Goal: Task Accomplishment & Management: Complete application form

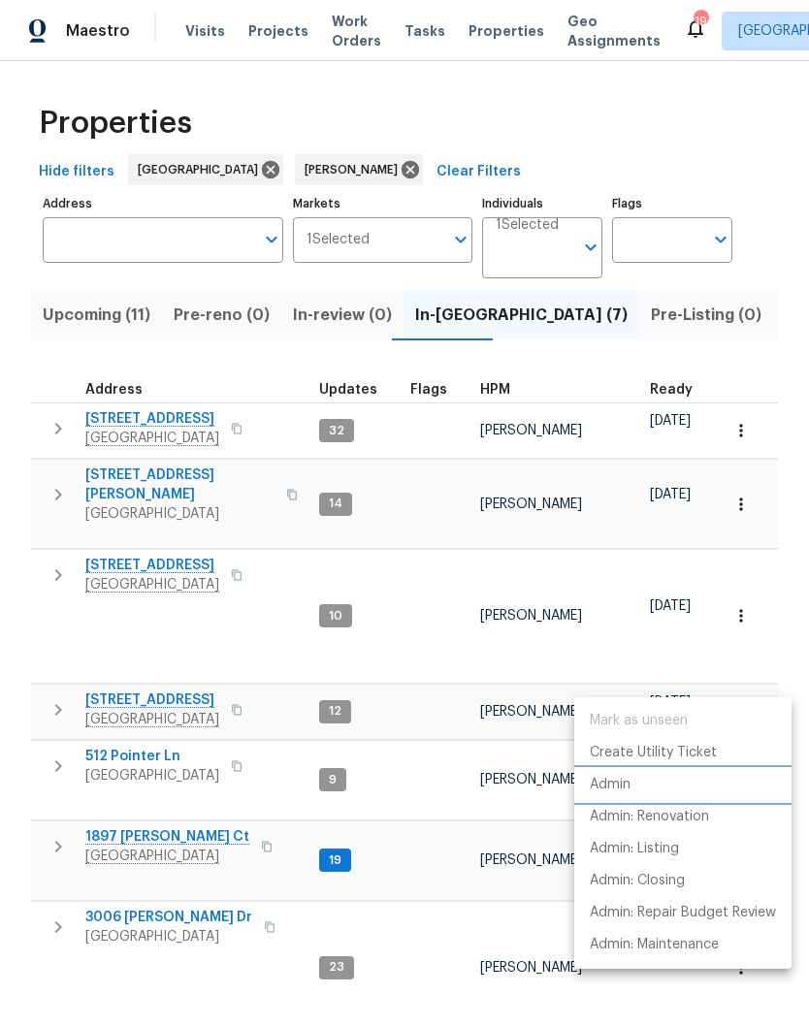
click at [629, 783] on p "Admin" at bounding box center [610, 785] width 41 height 20
click at [194, 665] on div at bounding box center [404, 513] width 809 height 1026
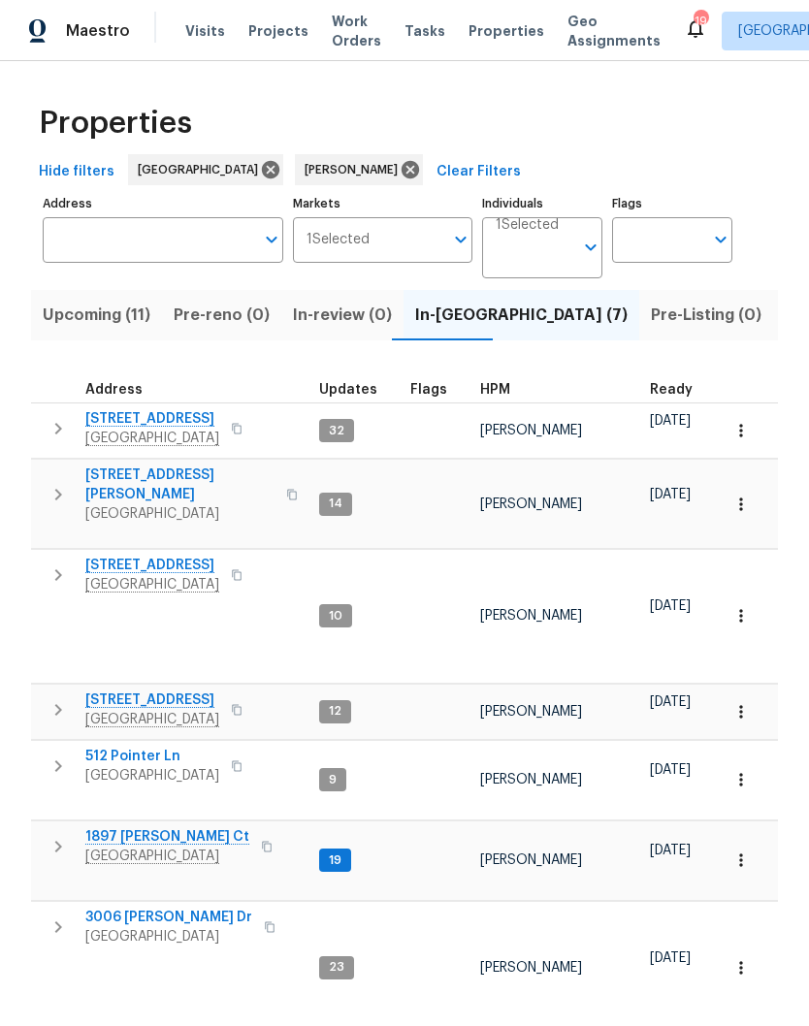
click at [202, 690] on span "[STREET_ADDRESS]" at bounding box center [152, 699] width 134 height 19
click at [205, 32] on span "Visits" at bounding box center [205, 30] width 40 height 19
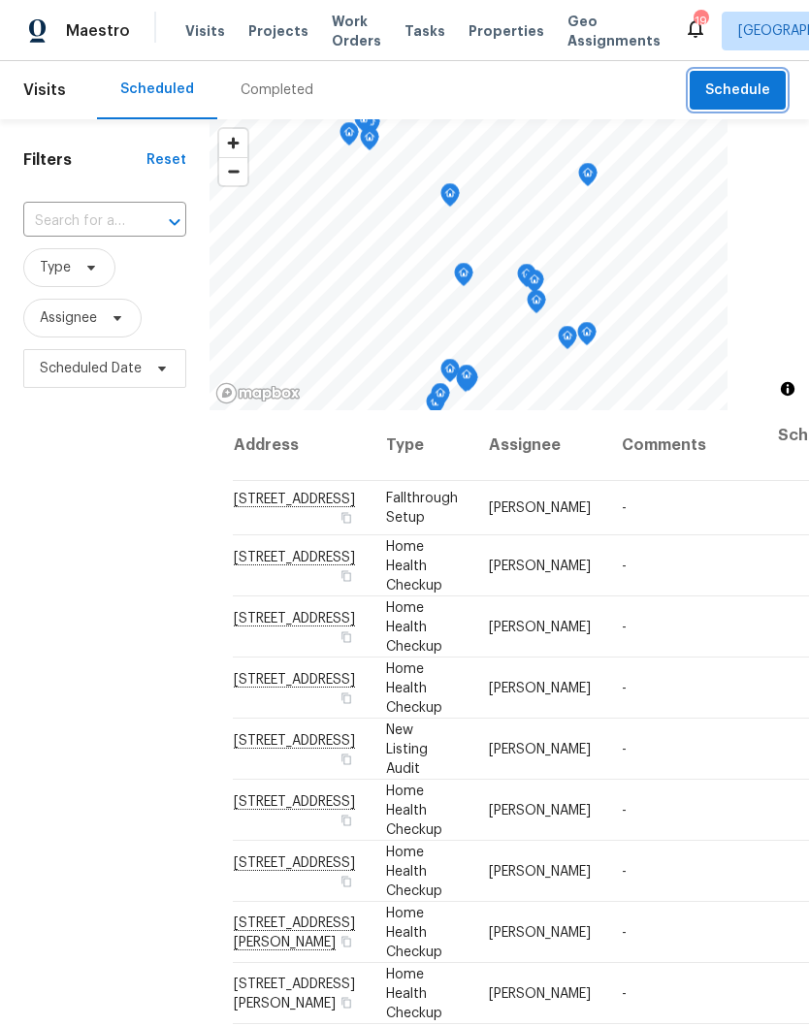
click at [740, 87] on span "Schedule" at bounding box center [737, 91] width 65 height 24
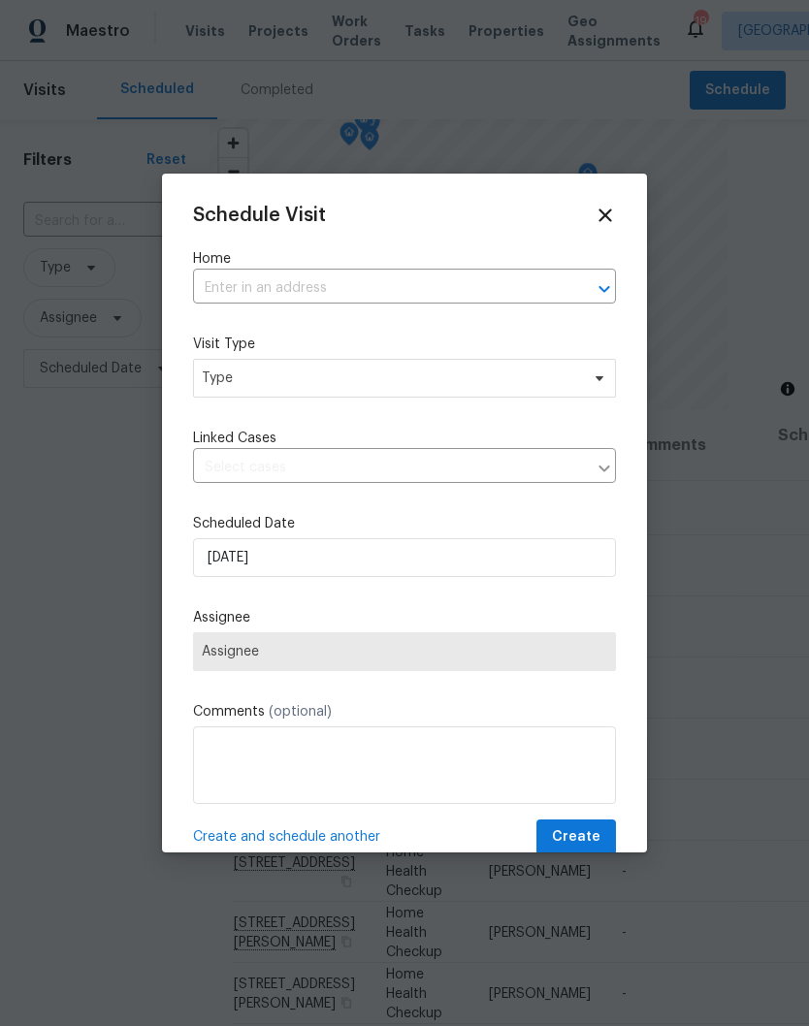
click at [317, 290] on input "text" at bounding box center [377, 288] width 368 height 30
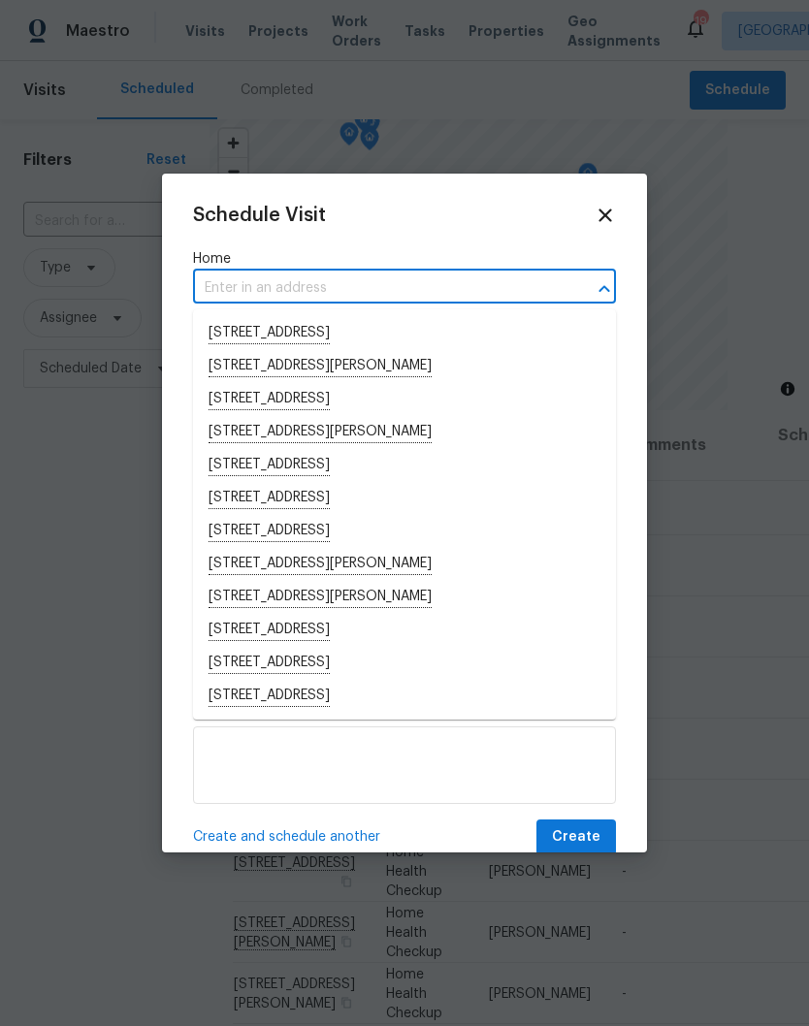
click at [246, 284] on input "text" at bounding box center [377, 288] width 368 height 30
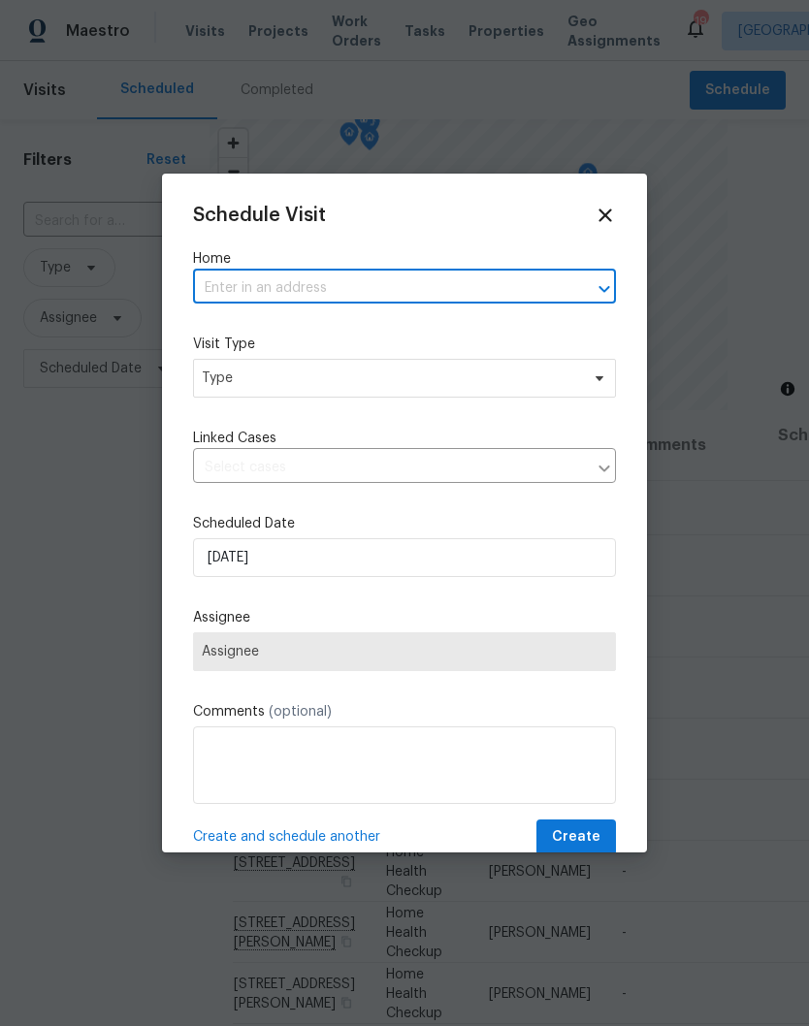
paste input "2511 Ashland City Rd, Clarksville, TN 37043"
type input "2511 Ashland City Rd, Clarksville, TN 37043"
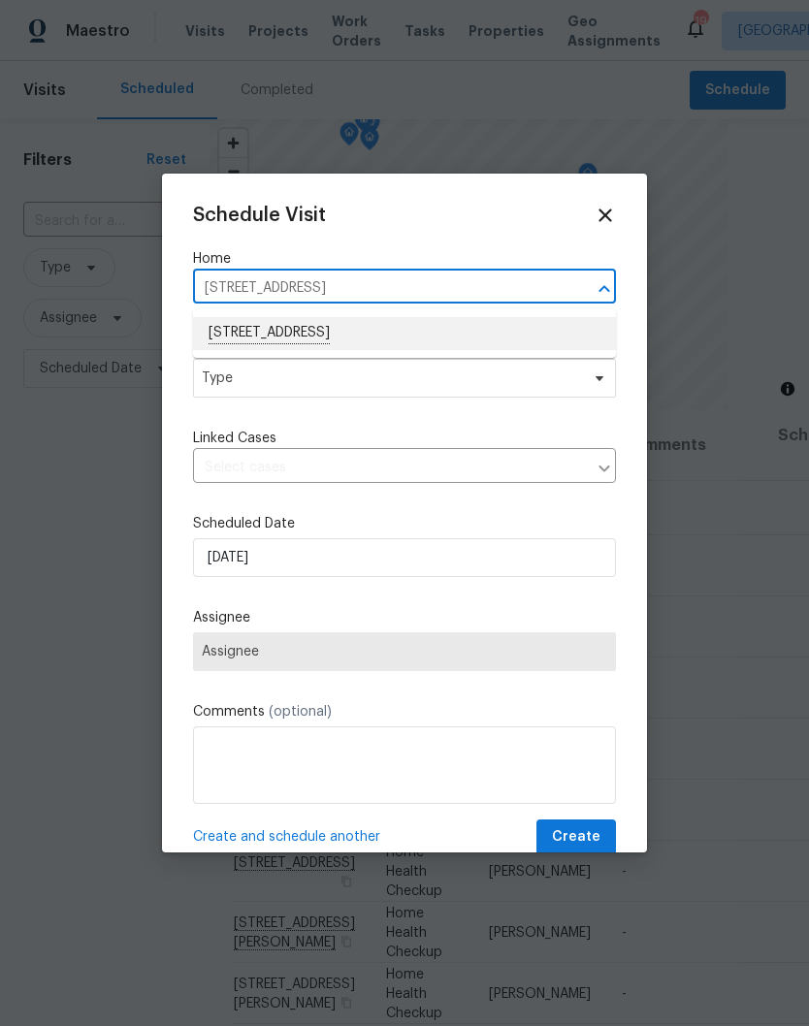
click at [424, 339] on li "2511 Ashland City Rd, Clarksville, TN 37043" at bounding box center [404, 333] width 423 height 33
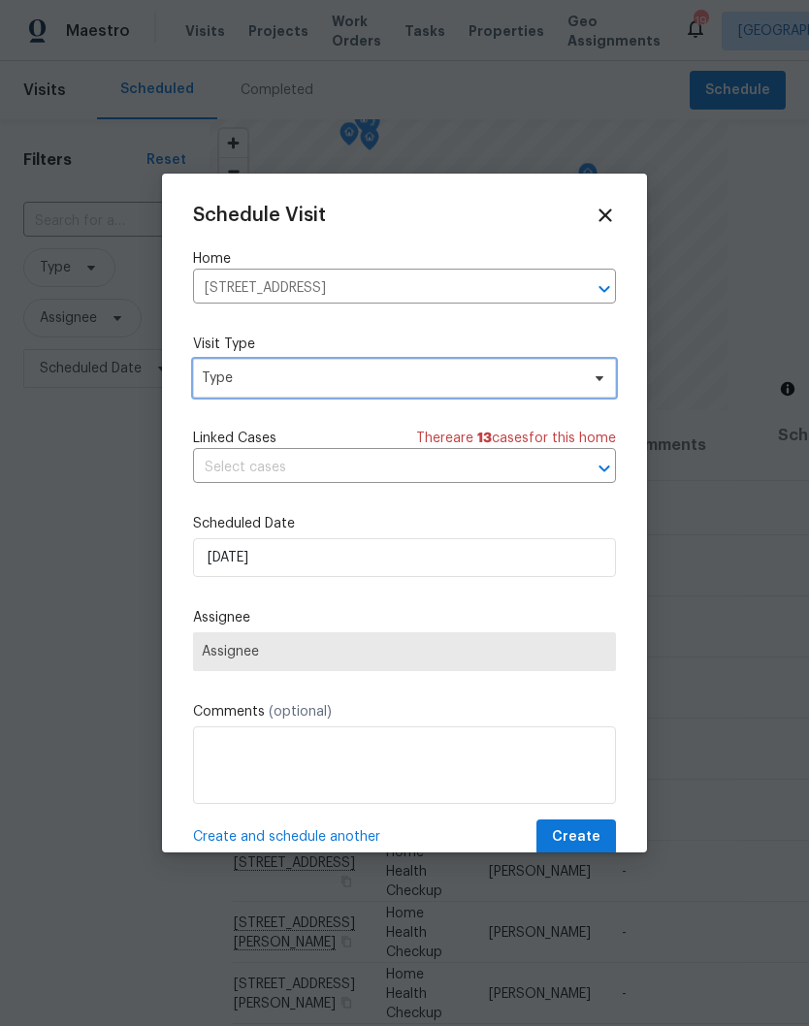
click at [599, 390] on span "Type" at bounding box center [404, 378] width 423 height 39
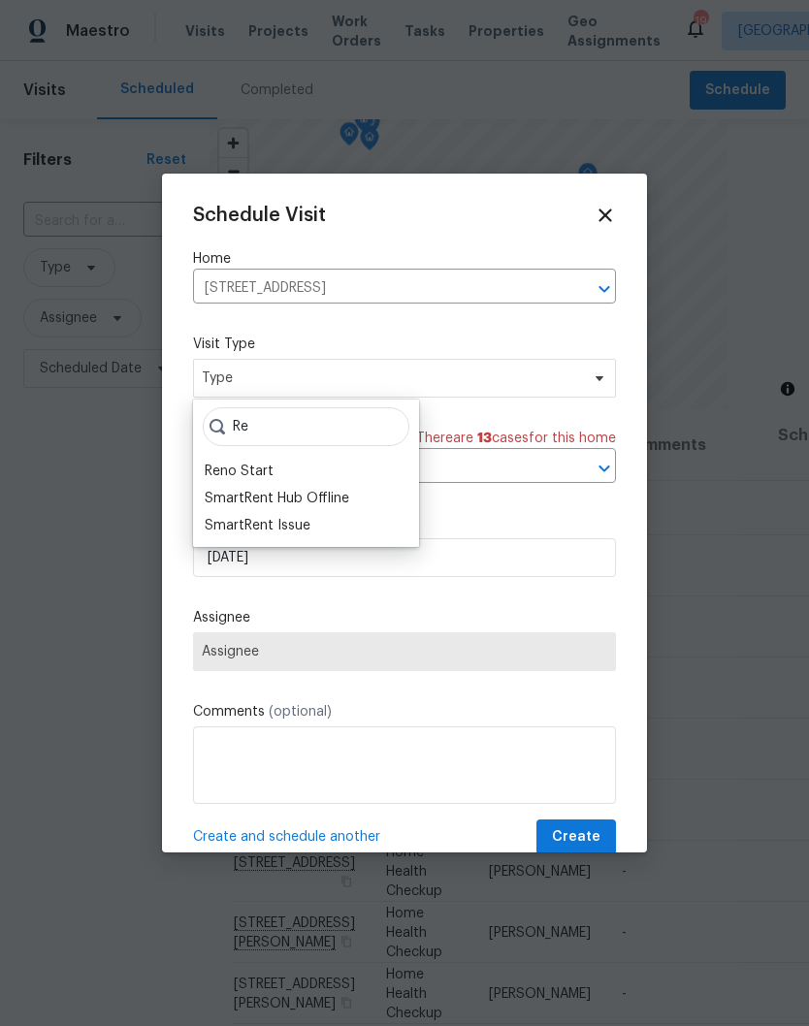
type input "R"
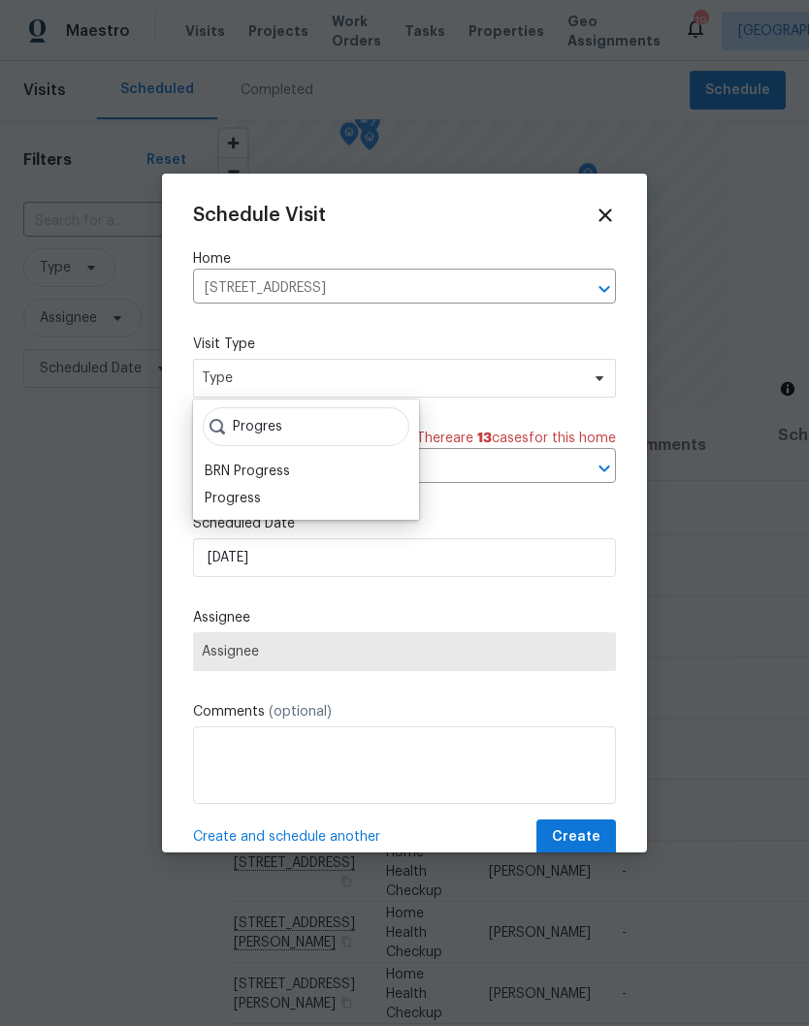
type input "Progres"
click at [258, 501] on div "Progress" at bounding box center [233, 498] width 56 height 19
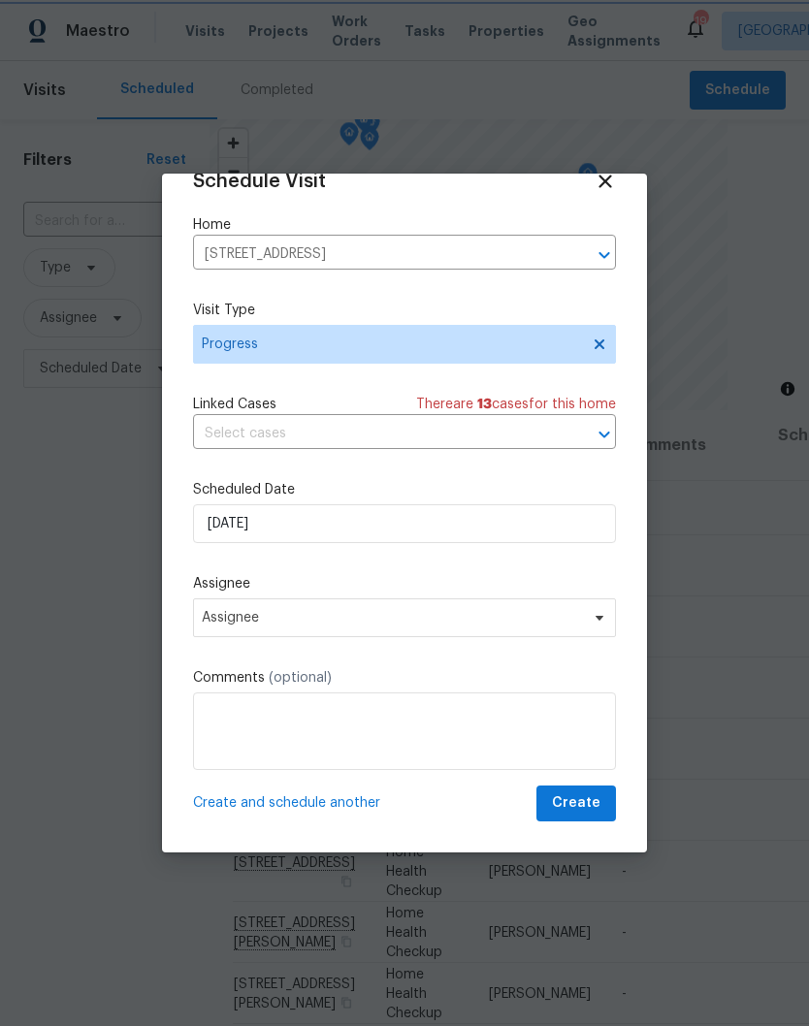
scroll to position [38, 0]
click at [571, 524] on input "9/29/2025" at bounding box center [404, 523] width 423 height 39
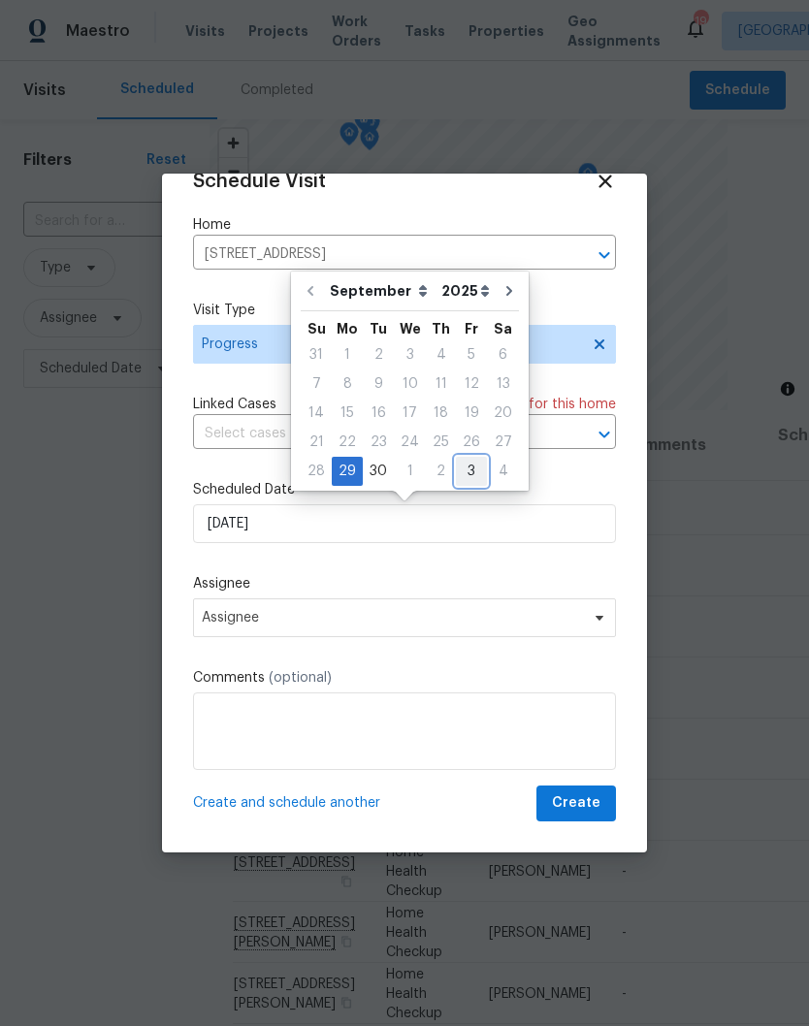
click at [471, 473] on div "3" at bounding box center [471, 471] width 31 height 27
type input "10/3/2025"
select select "9"
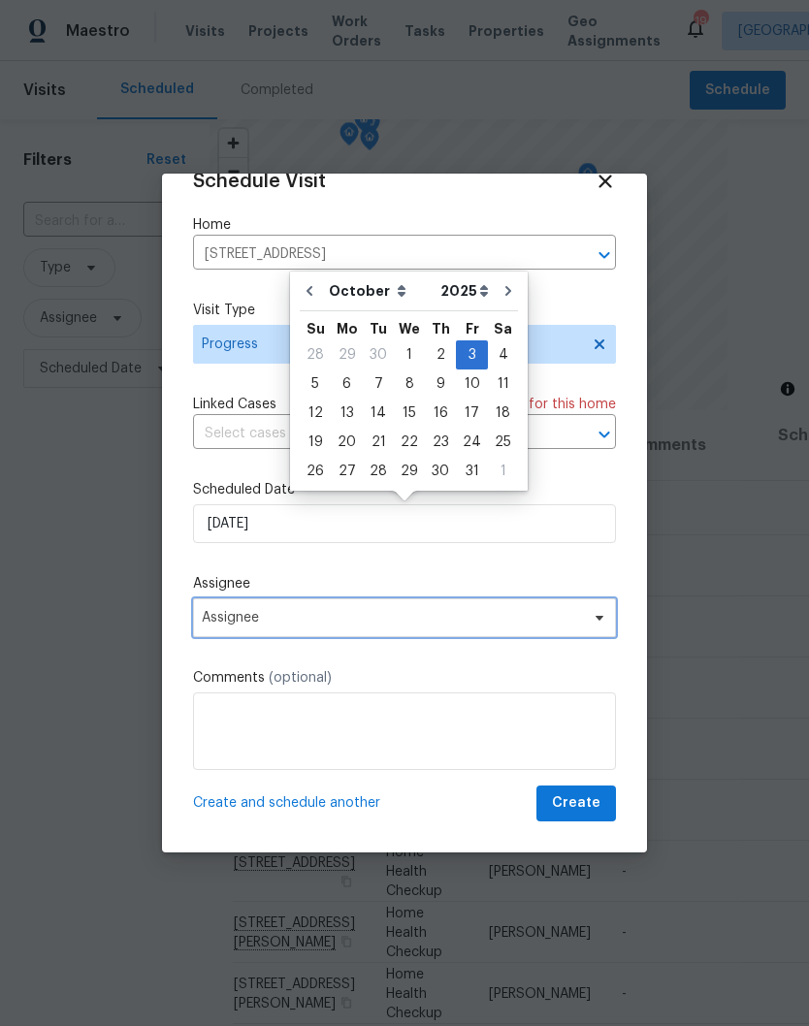
click at [600, 622] on icon at bounding box center [599, 618] width 16 height 16
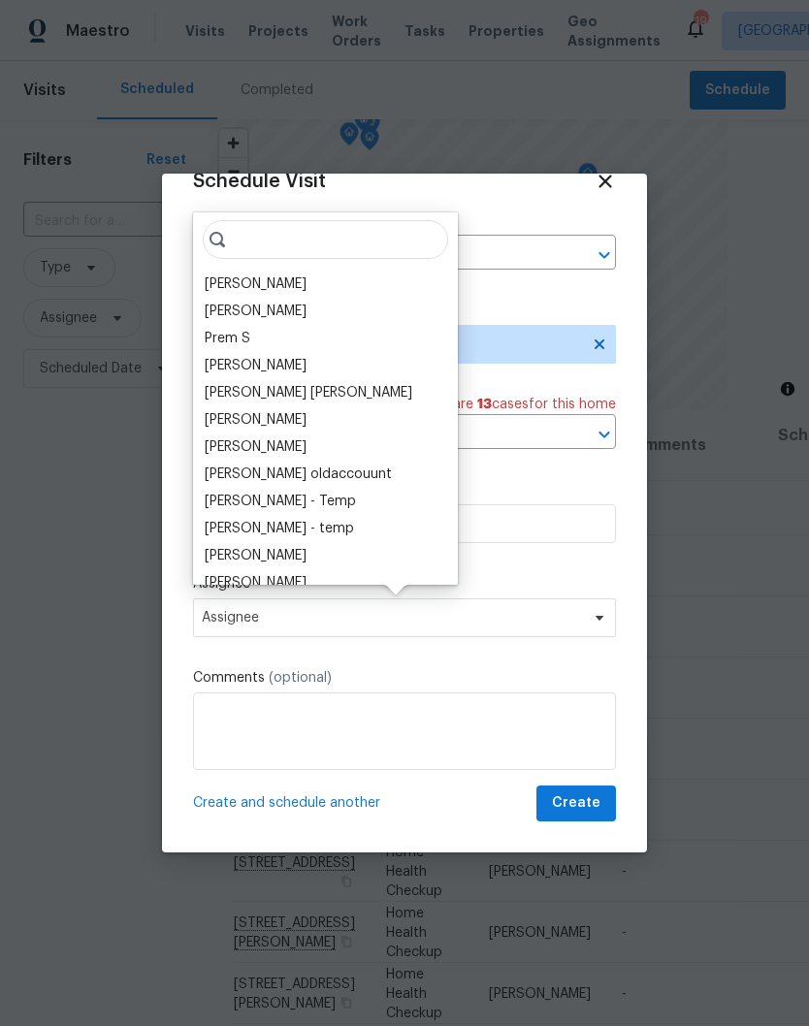
click at [295, 283] on div "[PERSON_NAME]" at bounding box center [256, 283] width 102 height 19
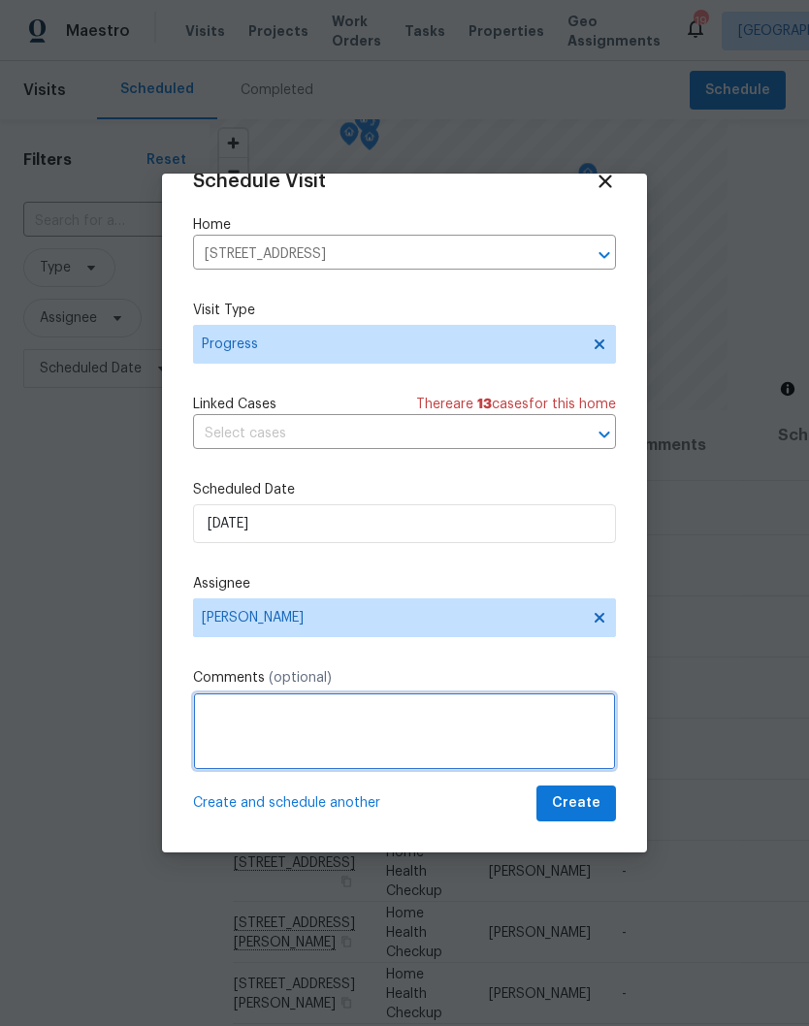
click at [320, 719] on textarea at bounding box center [404, 731] width 423 height 78
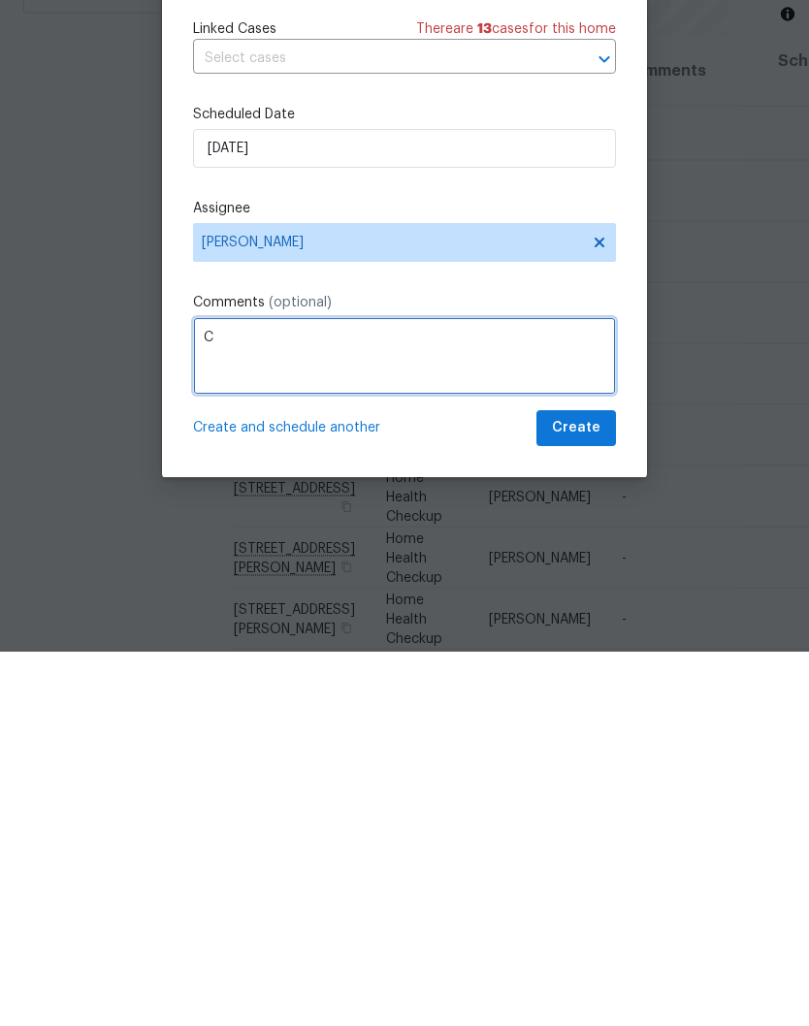
scroll to position [34, 0]
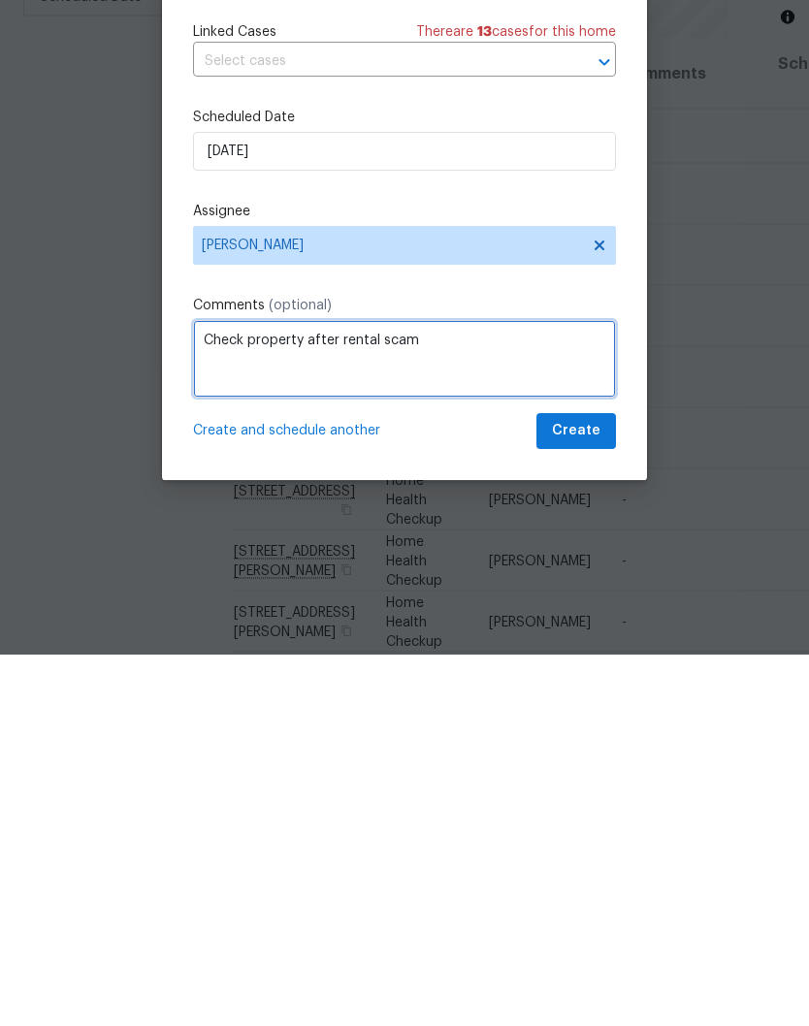
type textarea "Check property after rental scam"
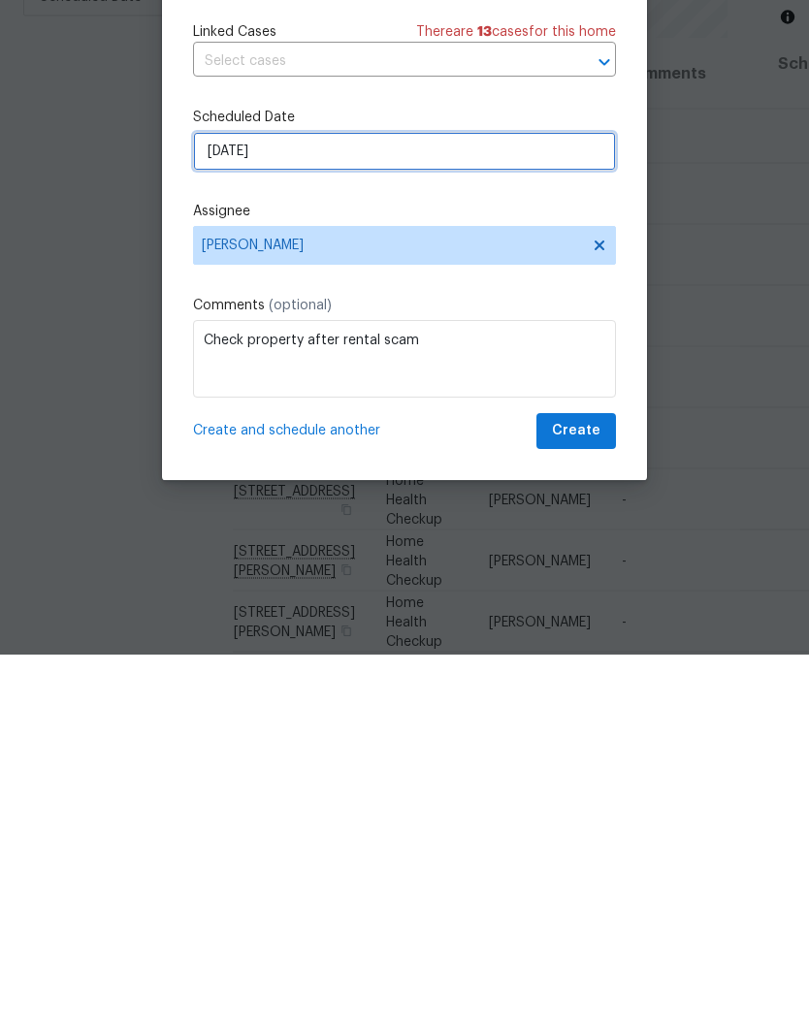
click at [335, 504] on input "10/3/2025" at bounding box center [404, 523] width 423 height 39
select select "9"
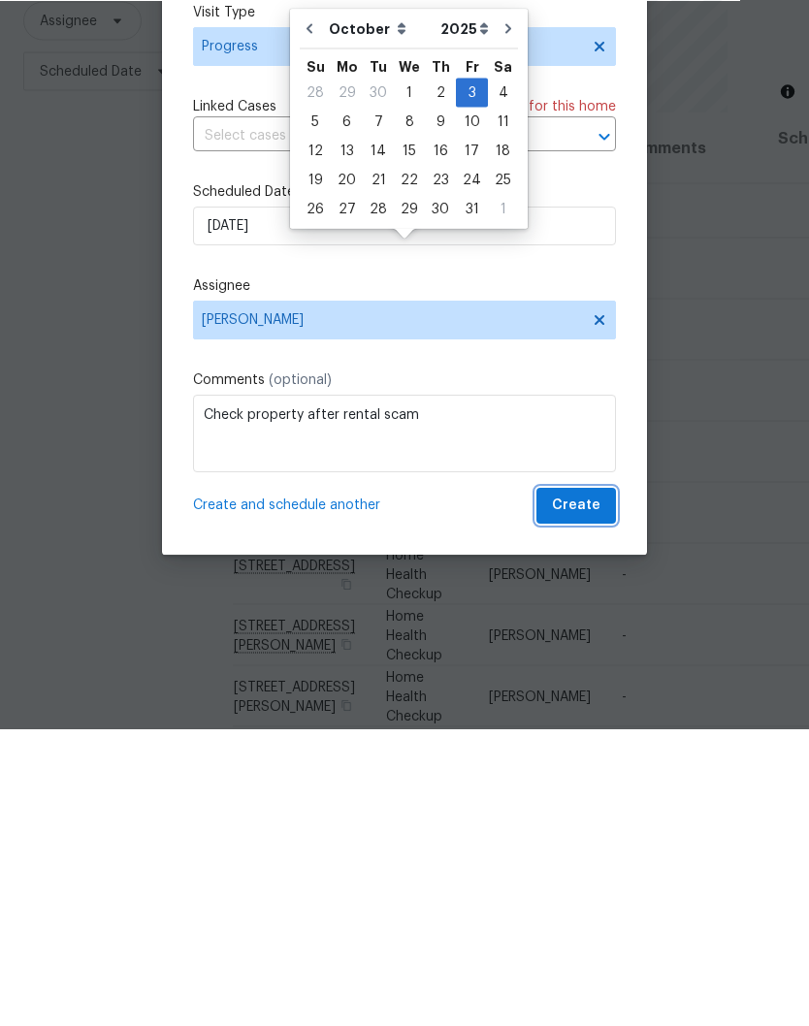
click at [589, 791] on span "Create" at bounding box center [576, 803] width 48 height 24
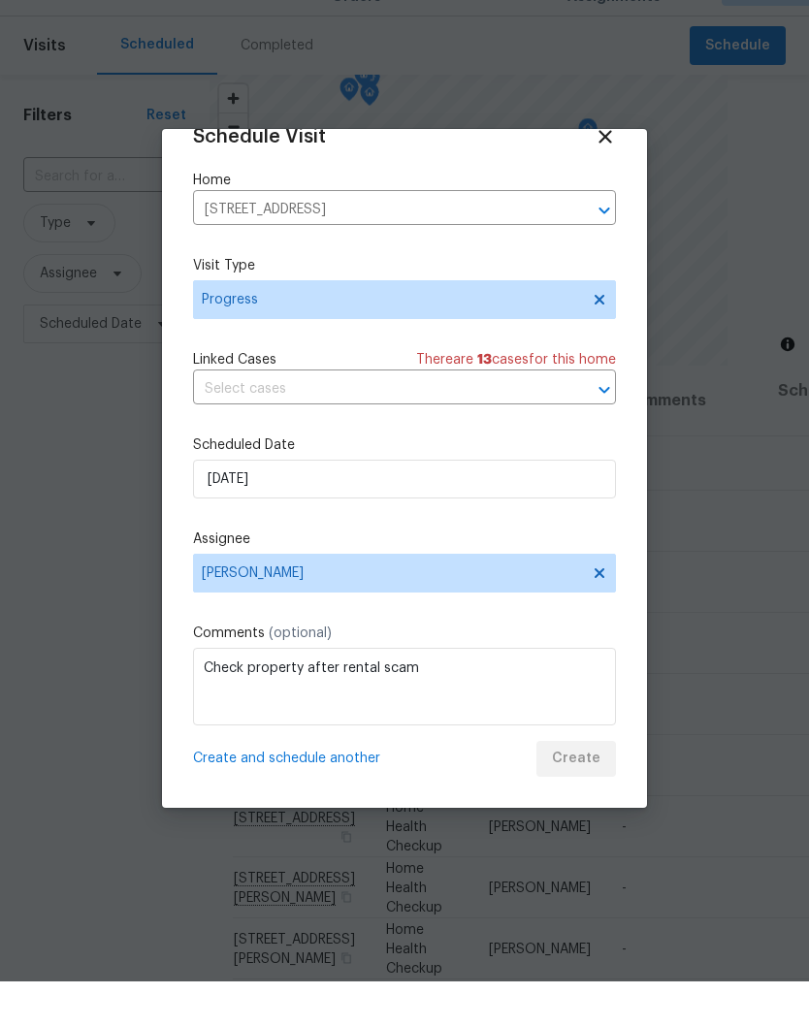
scroll to position [0, 0]
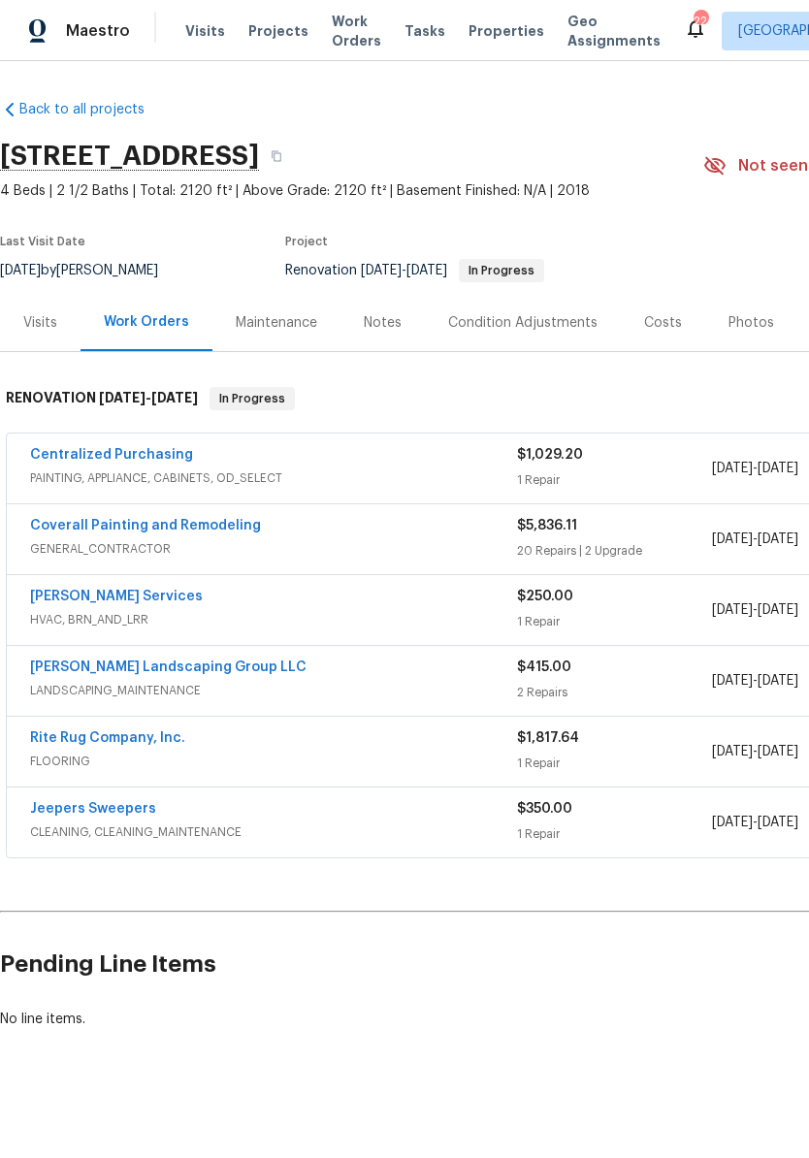
click at [198, 524] on link "Coverall Painting and Remodeling" at bounding box center [145, 526] width 231 height 14
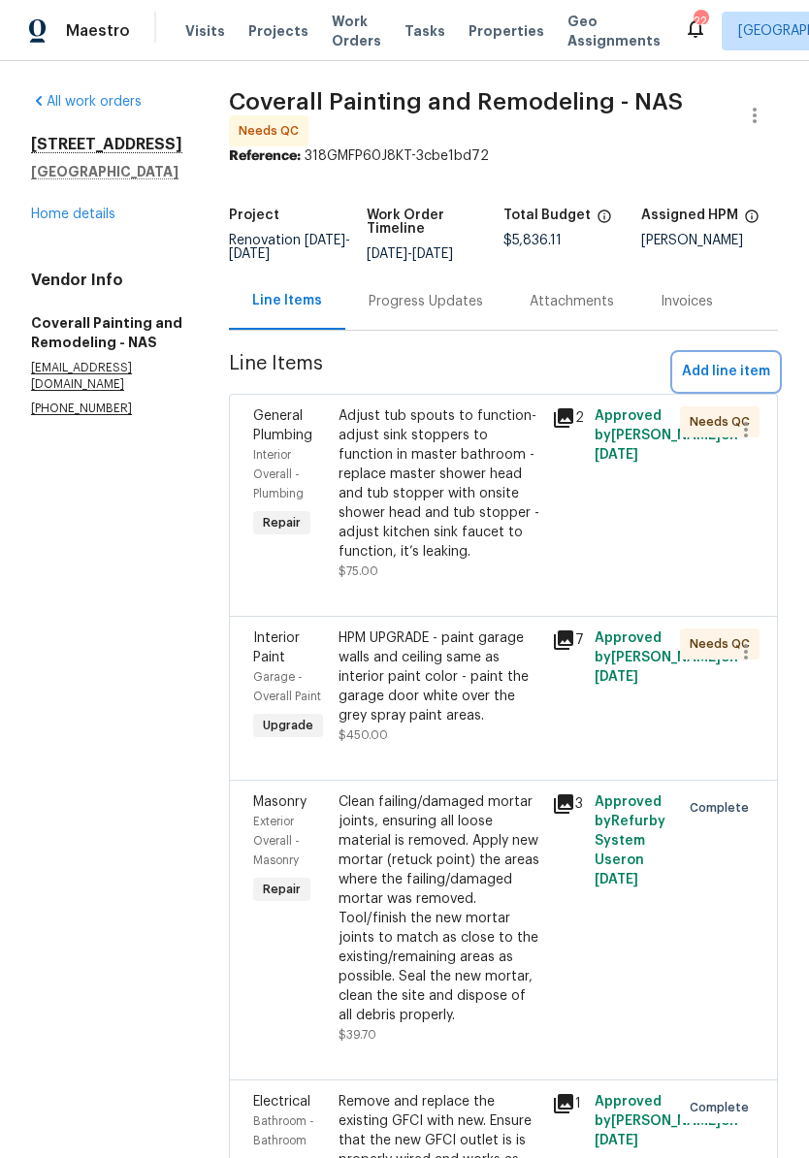
click at [743, 380] on span "Add line item" at bounding box center [726, 372] width 88 height 24
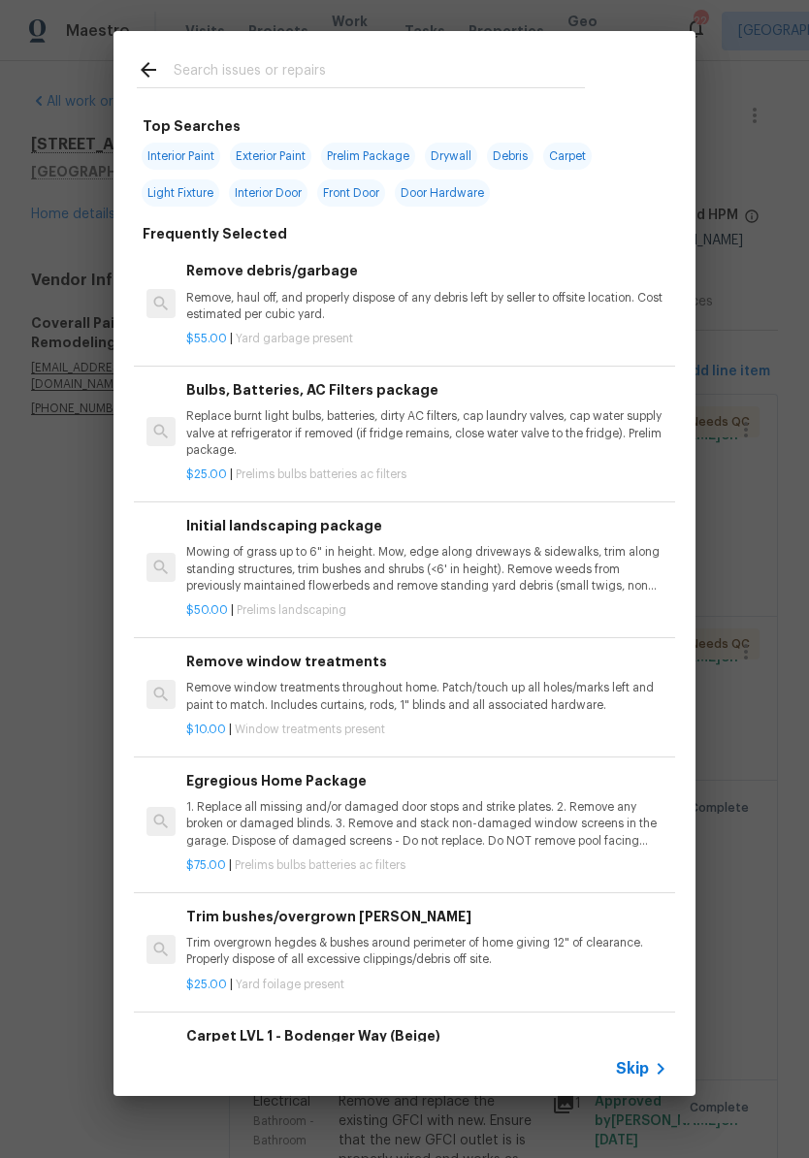
click at [414, 68] on input "text" at bounding box center [379, 72] width 411 height 29
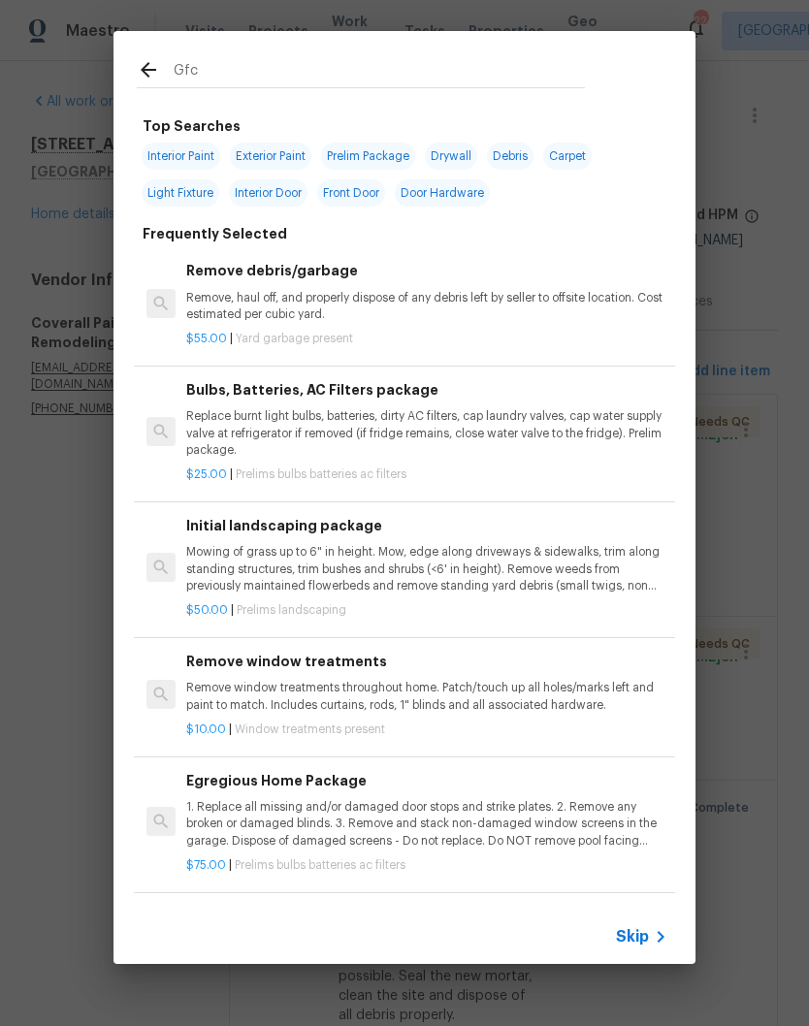
type input "Gfci"
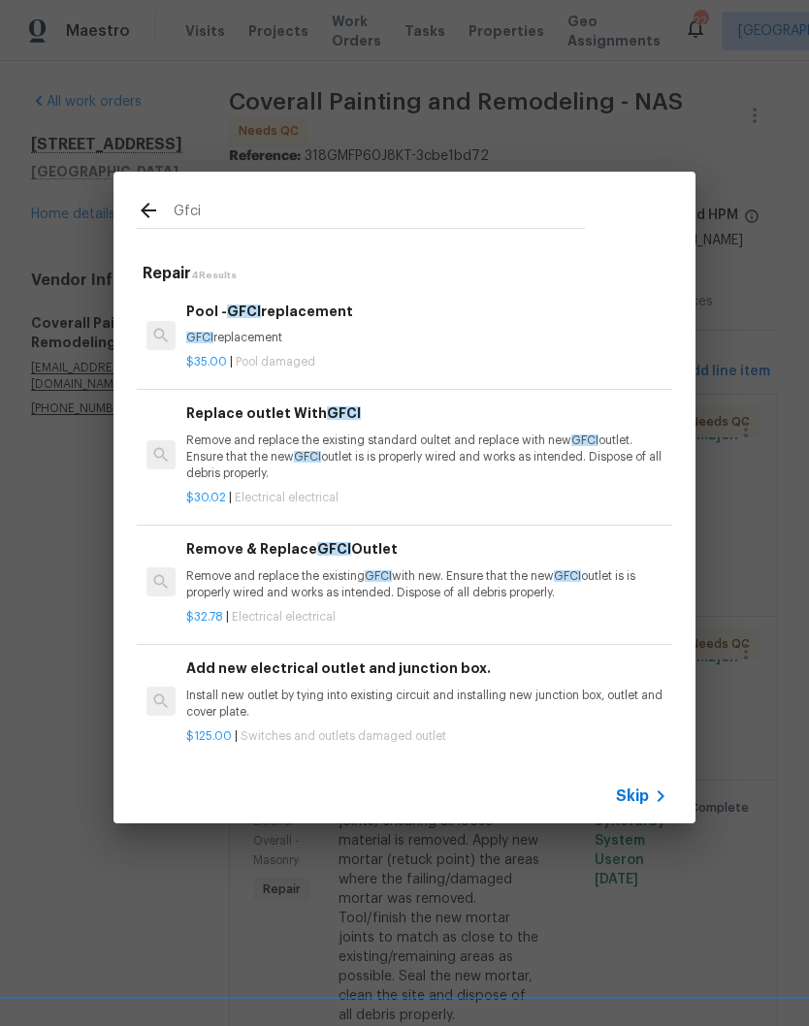
click at [335, 553] on span "GFCI" at bounding box center [334, 549] width 34 height 14
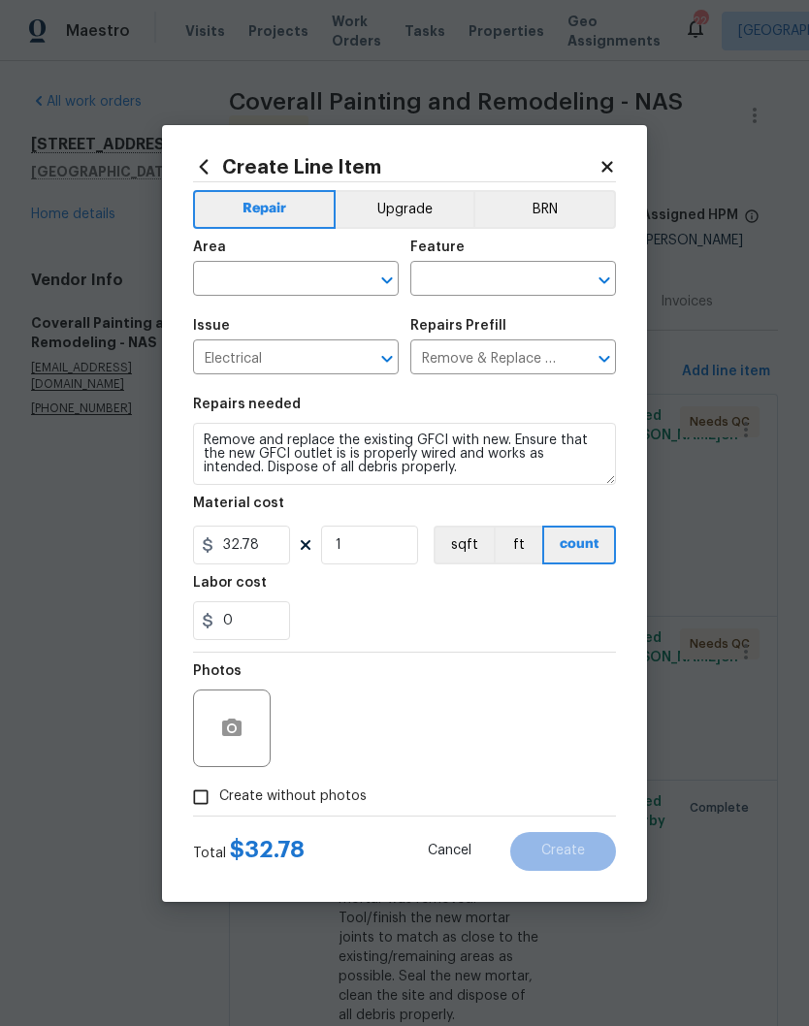
click at [335, 266] on input "text" at bounding box center [268, 281] width 151 height 30
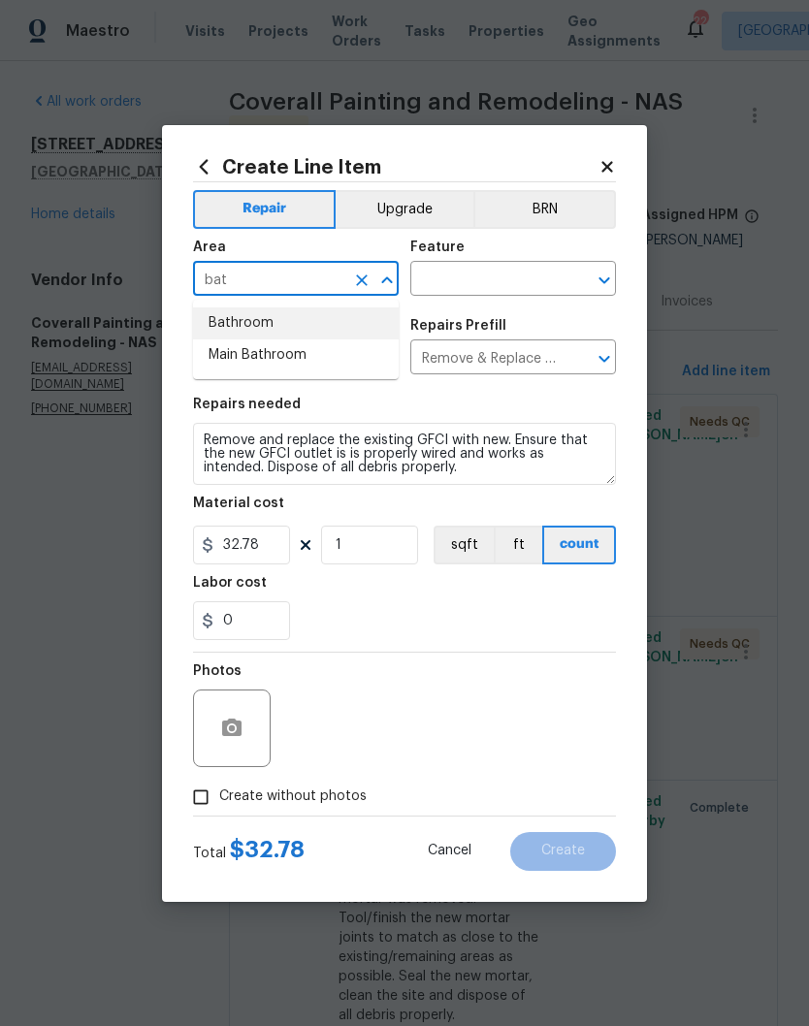
click at [262, 323] on li "Bathroom" at bounding box center [296, 323] width 206 height 32
type input "Bathroom"
click at [522, 280] on input "text" at bounding box center [485, 281] width 151 height 30
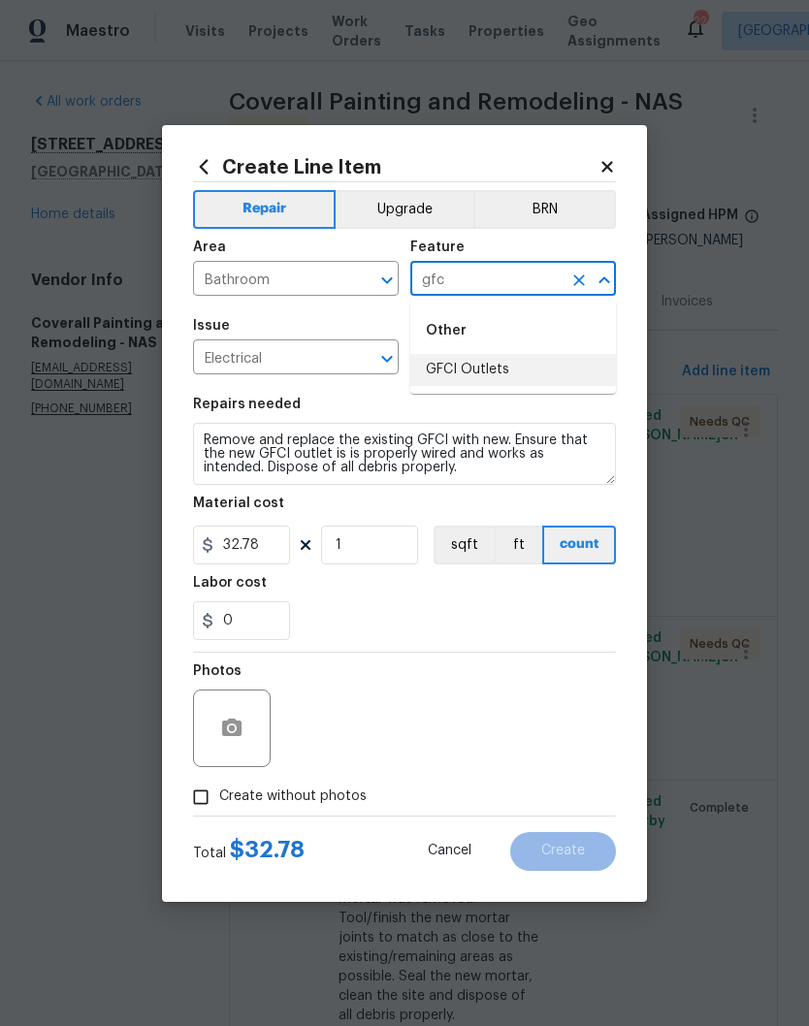
click at [512, 365] on li "GFCI Outlets" at bounding box center [513, 370] width 206 height 32
type input "GFCI Outlets"
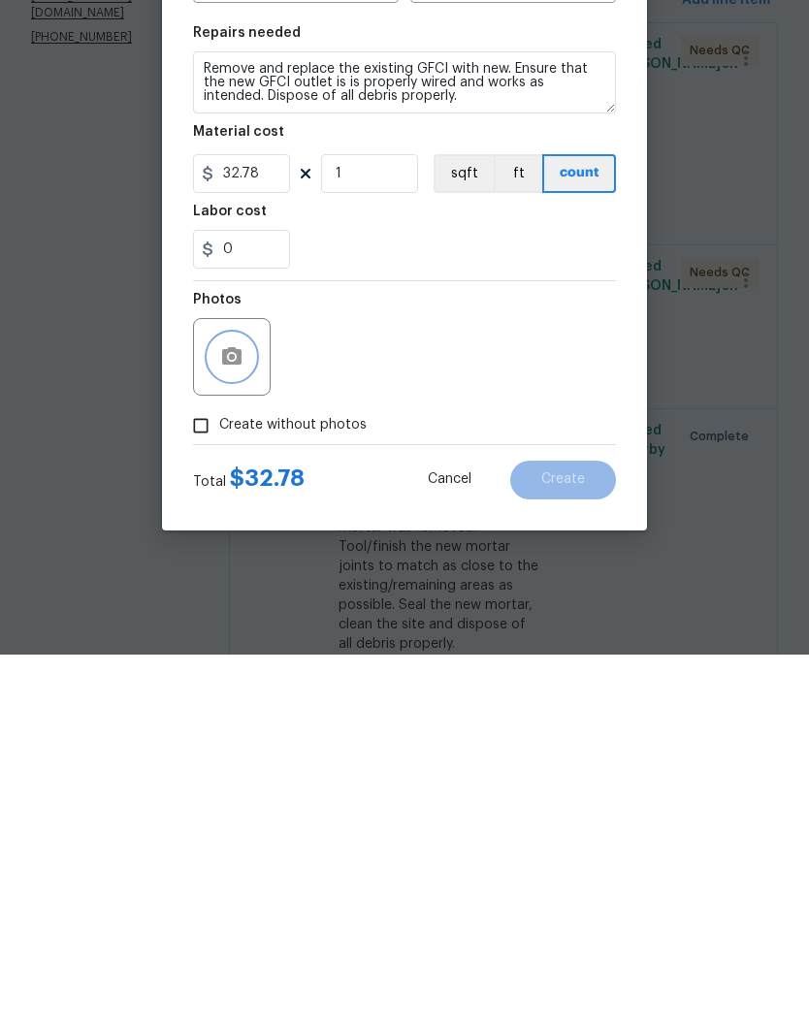
click at [243, 705] on button "button" at bounding box center [231, 728] width 47 height 47
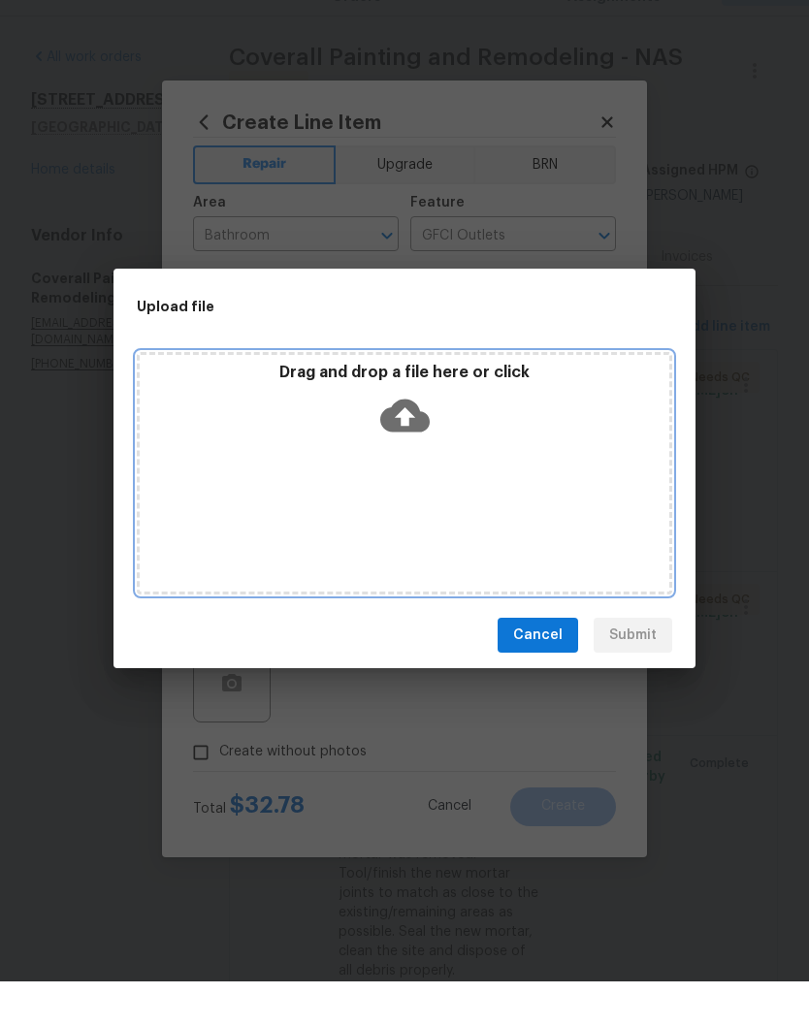
click at [495, 451] on div "Drag and drop a file here or click" at bounding box center [404, 518] width 535 height 242
click at [471, 455] on div "Drag and drop a file here or click" at bounding box center [404, 518] width 535 height 242
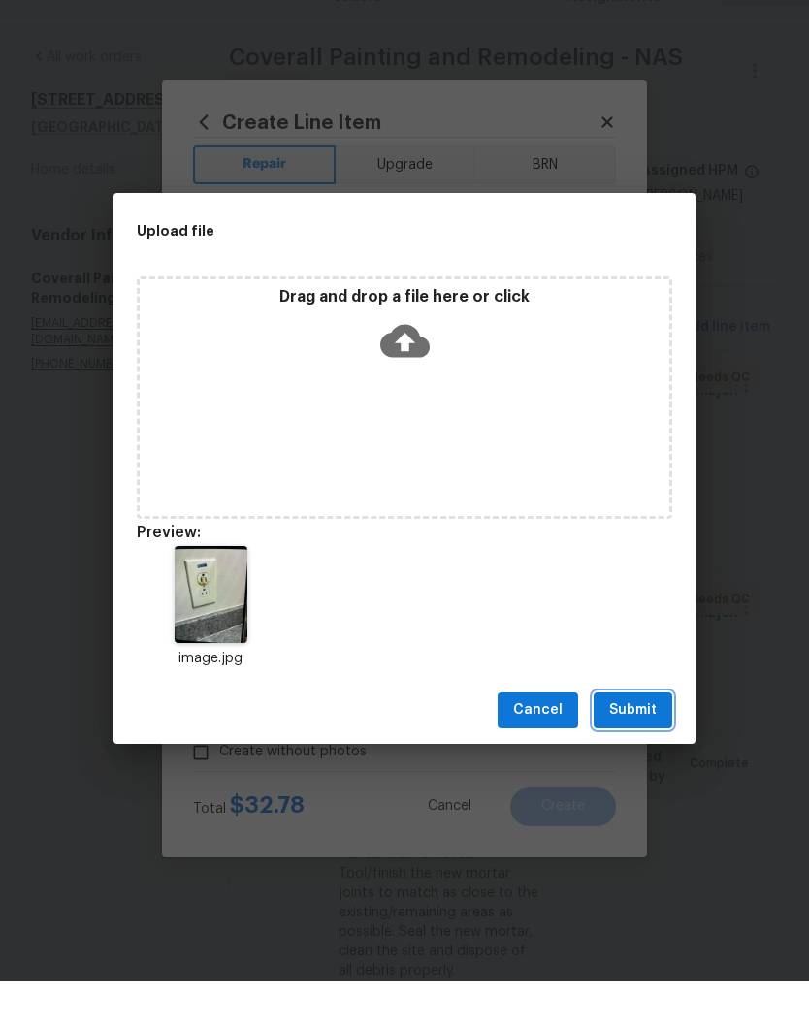
click at [646, 743] on span "Submit" at bounding box center [633, 755] width 48 height 24
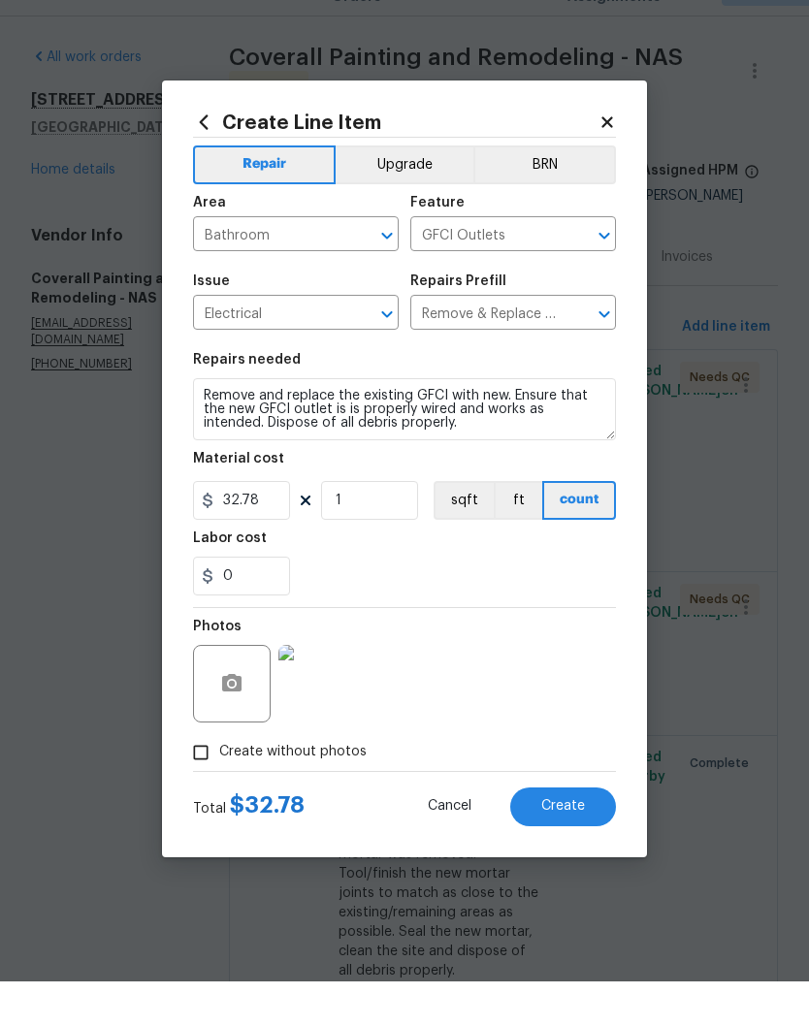
click at [569, 844] on span "Create" at bounding box center [563, 851] width 44 height 15
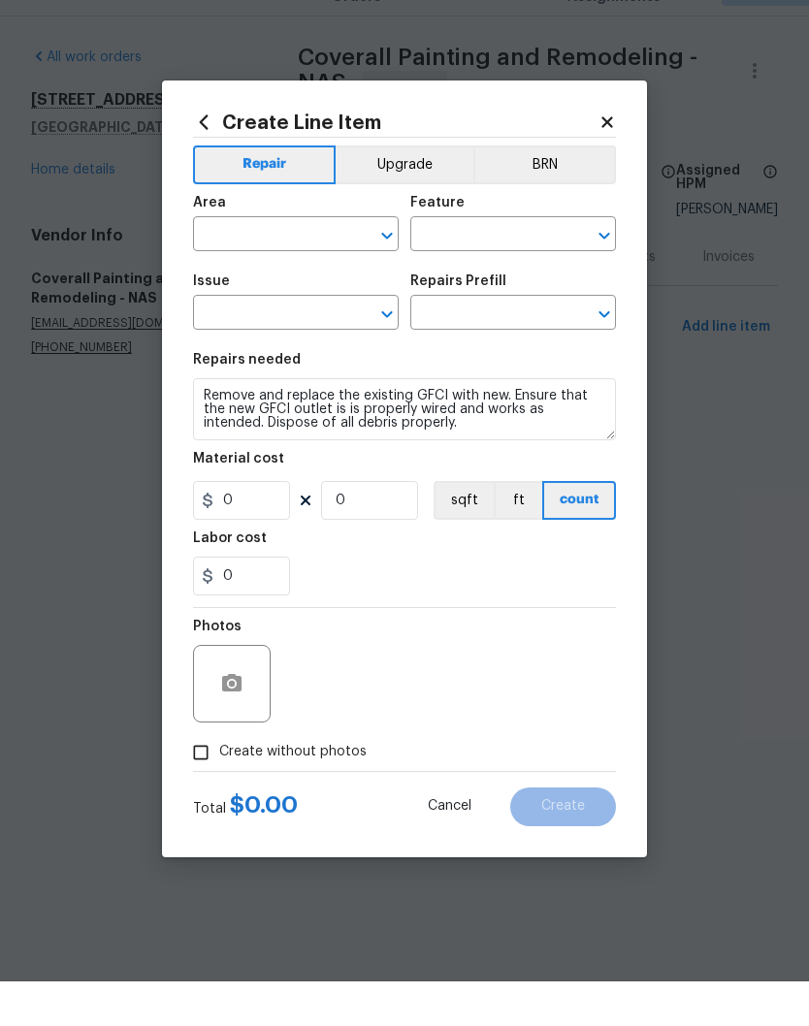
scroll to position [0, 0]
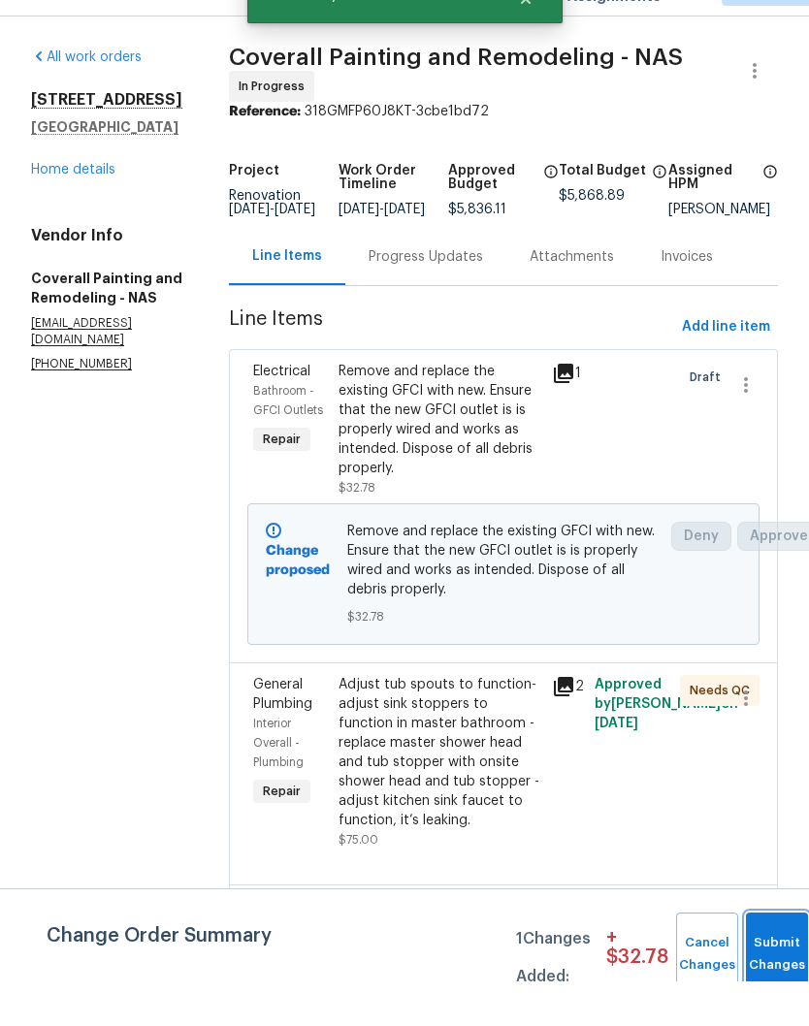
click at [772, 957] on button "Submit Changes" at bounding box center [777, 998] width 62 height 83
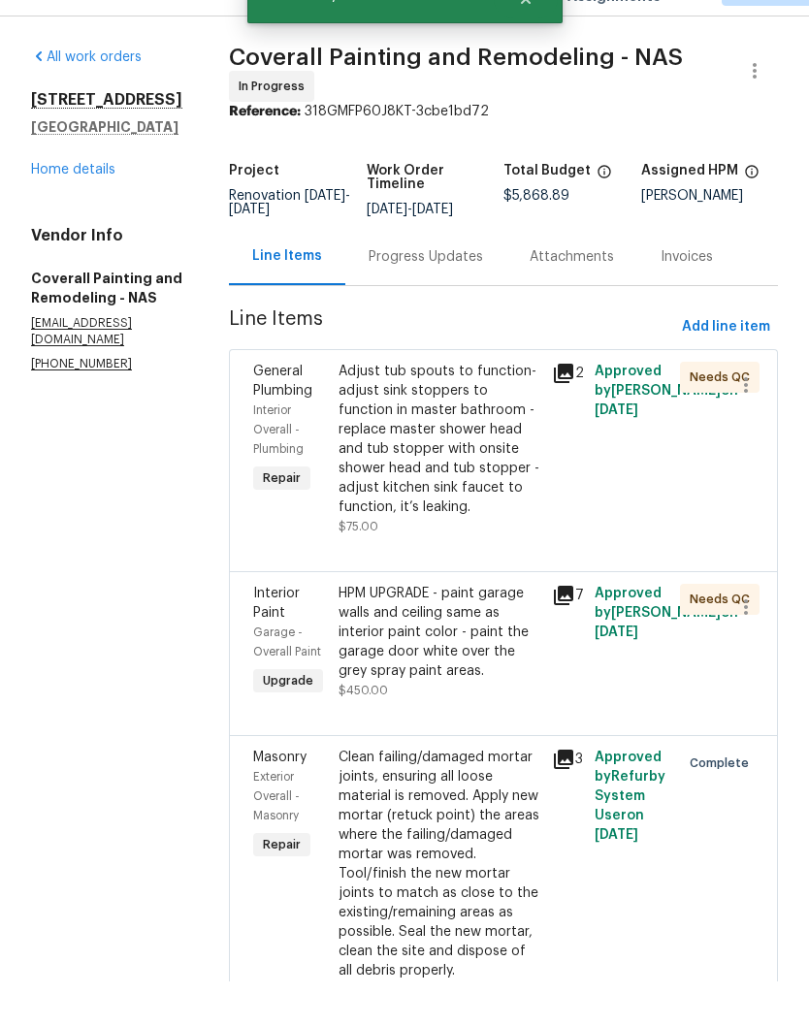
click at [109, 207] on link "Home details" at bounding box center [73, 214] width 84 height 14
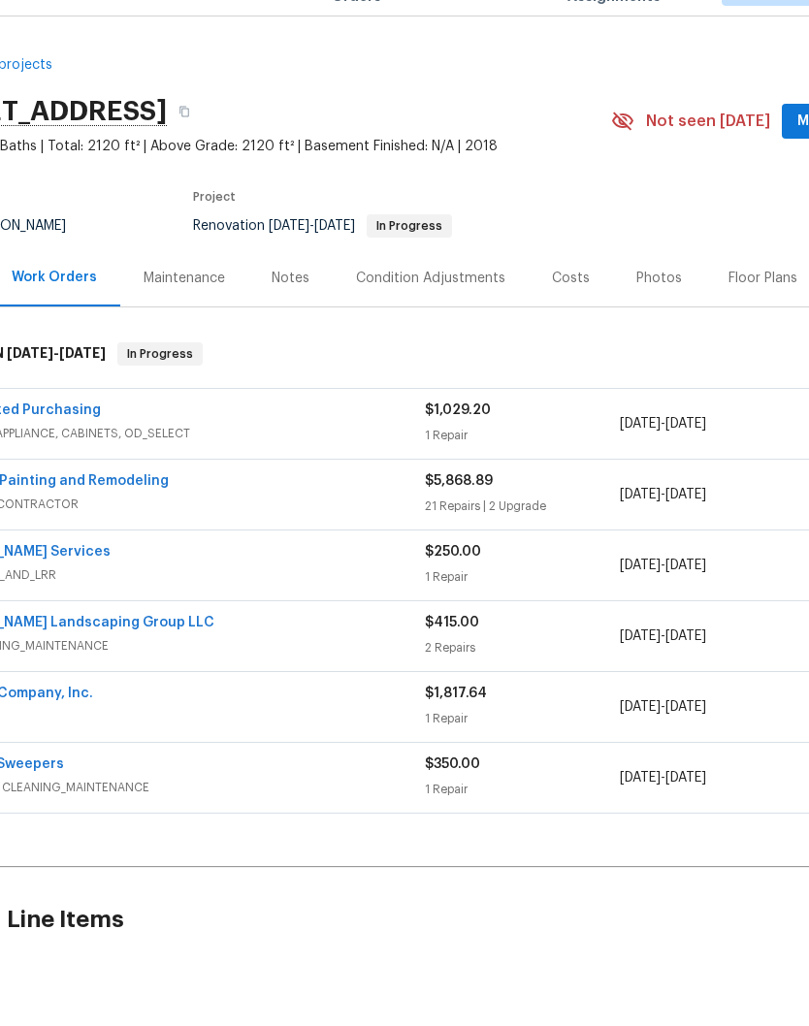
scroll to position [0, 93]
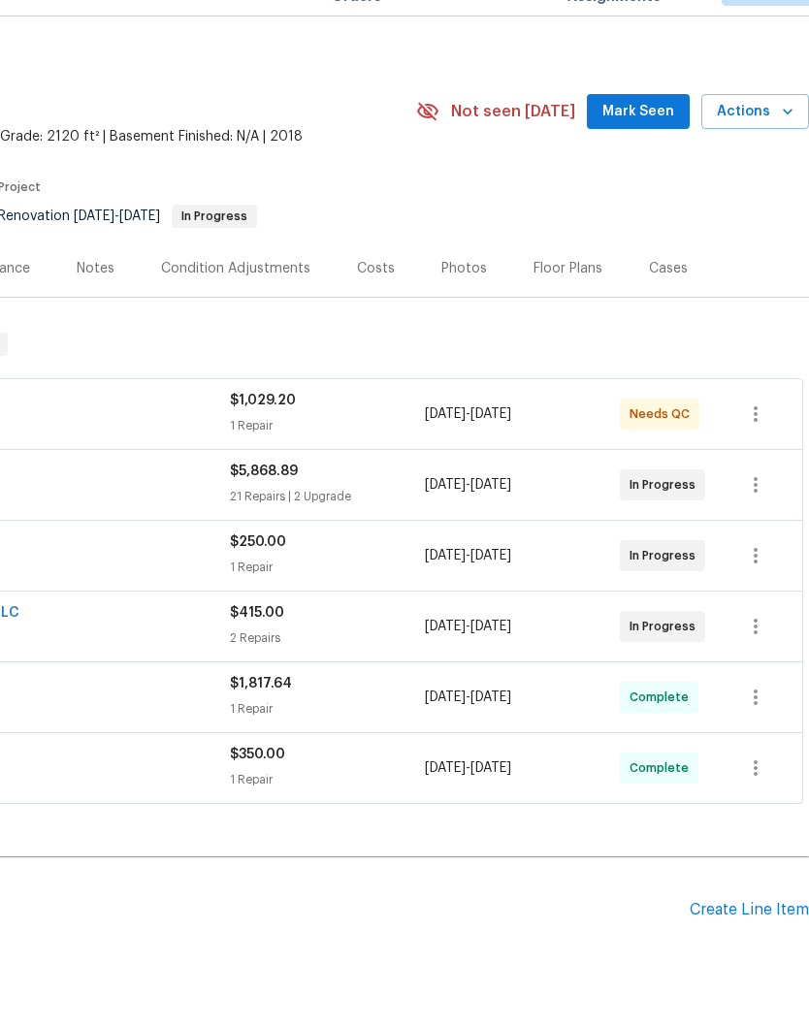
click at [646, 144] on span "Mark Seen" at bounding box center [638, 156] width 72 height 24
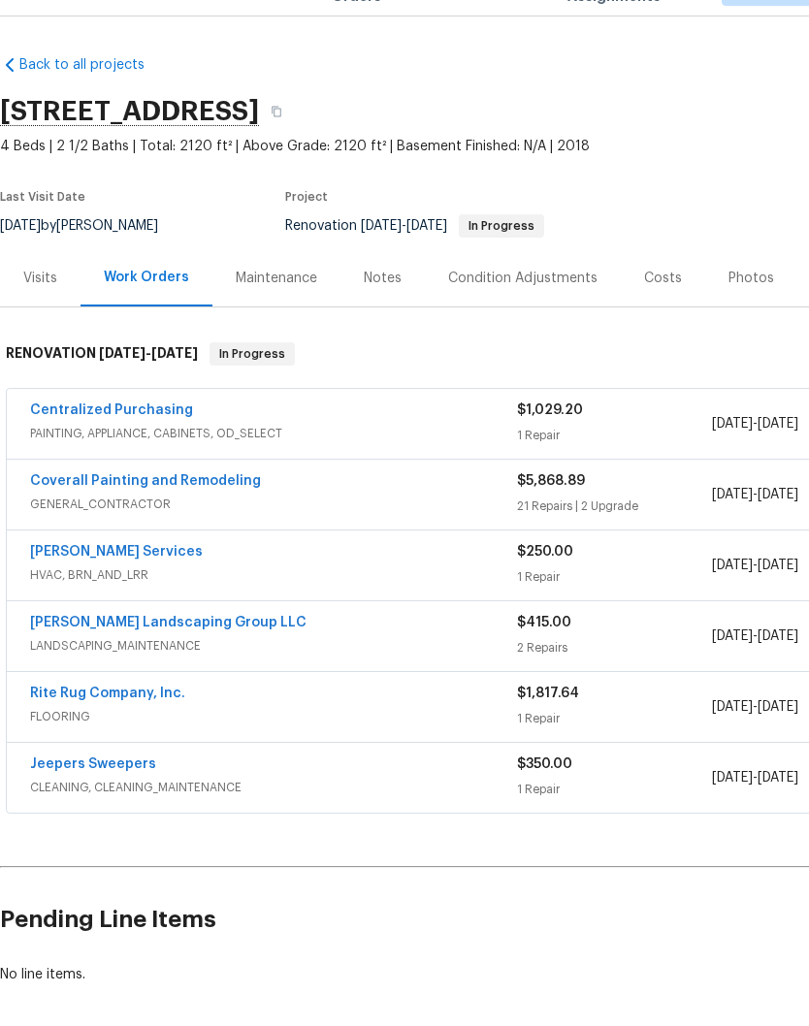
scroll to position [0, 0]
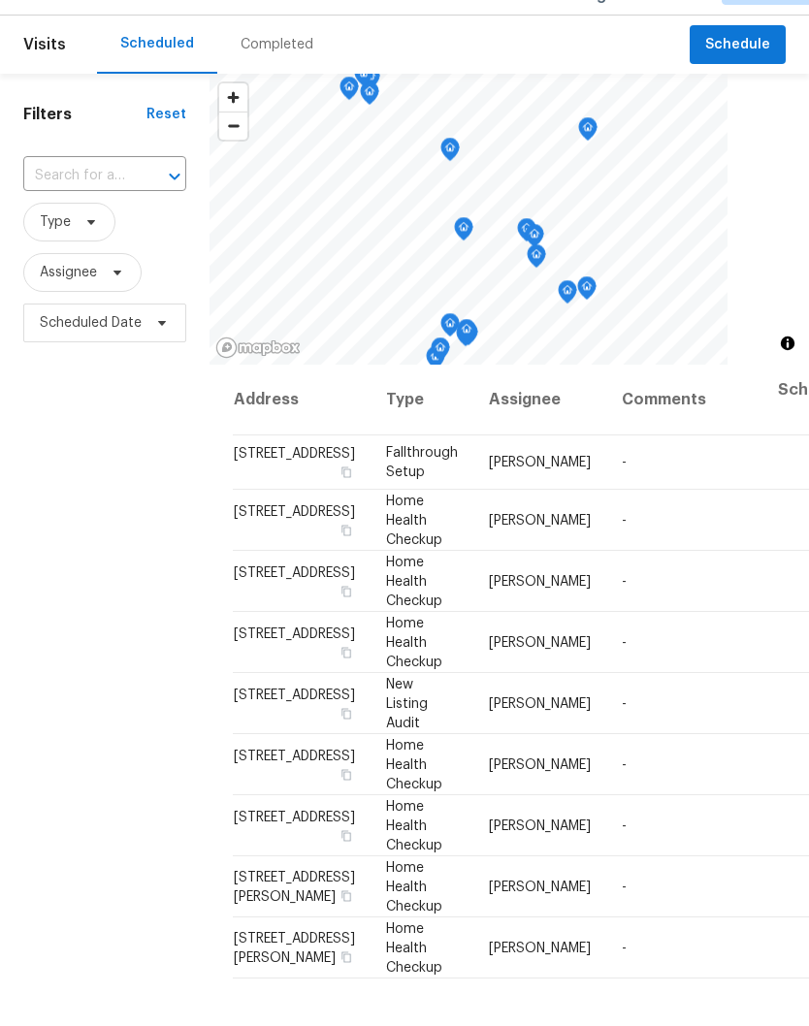
scroll to position [80, 0]
